Goal: Navigation & Orientation: Find specific page/section

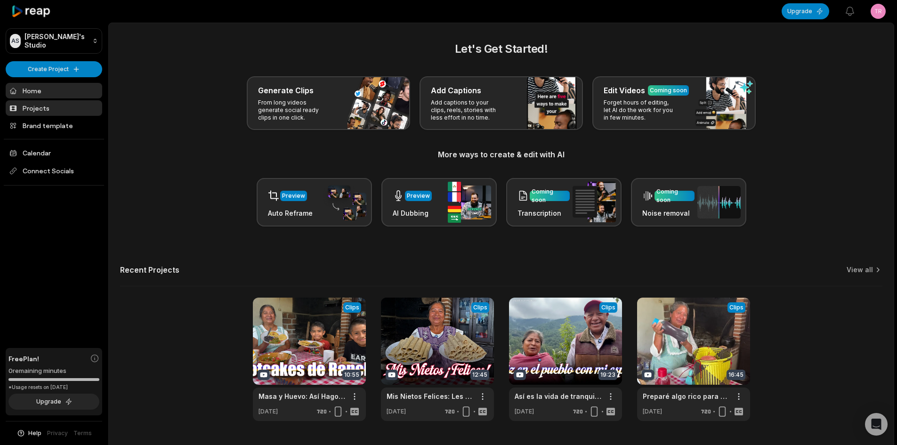
click at [48, 109] on link "Projects" at bounding box center [54, 108] width 97 height 16
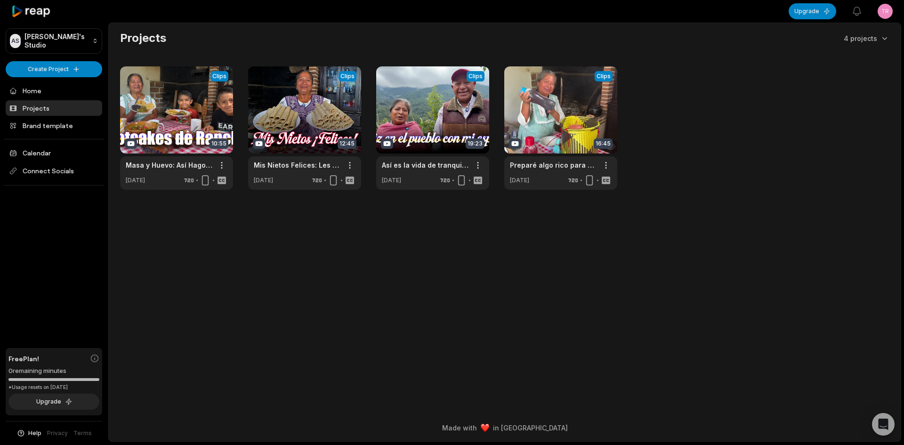
click at [889, 9] on html "AS [PERSON_NAME]'s Studio Create Project Home Projects Brand template Calendar …" at bounding box center [452, 222] width 904 height 445
click at [857, 77] on div "Sign Out" at bounding box center [851, 78] width 97 height 16
